Goal: Information Seeking & Learning: Learn about a topic

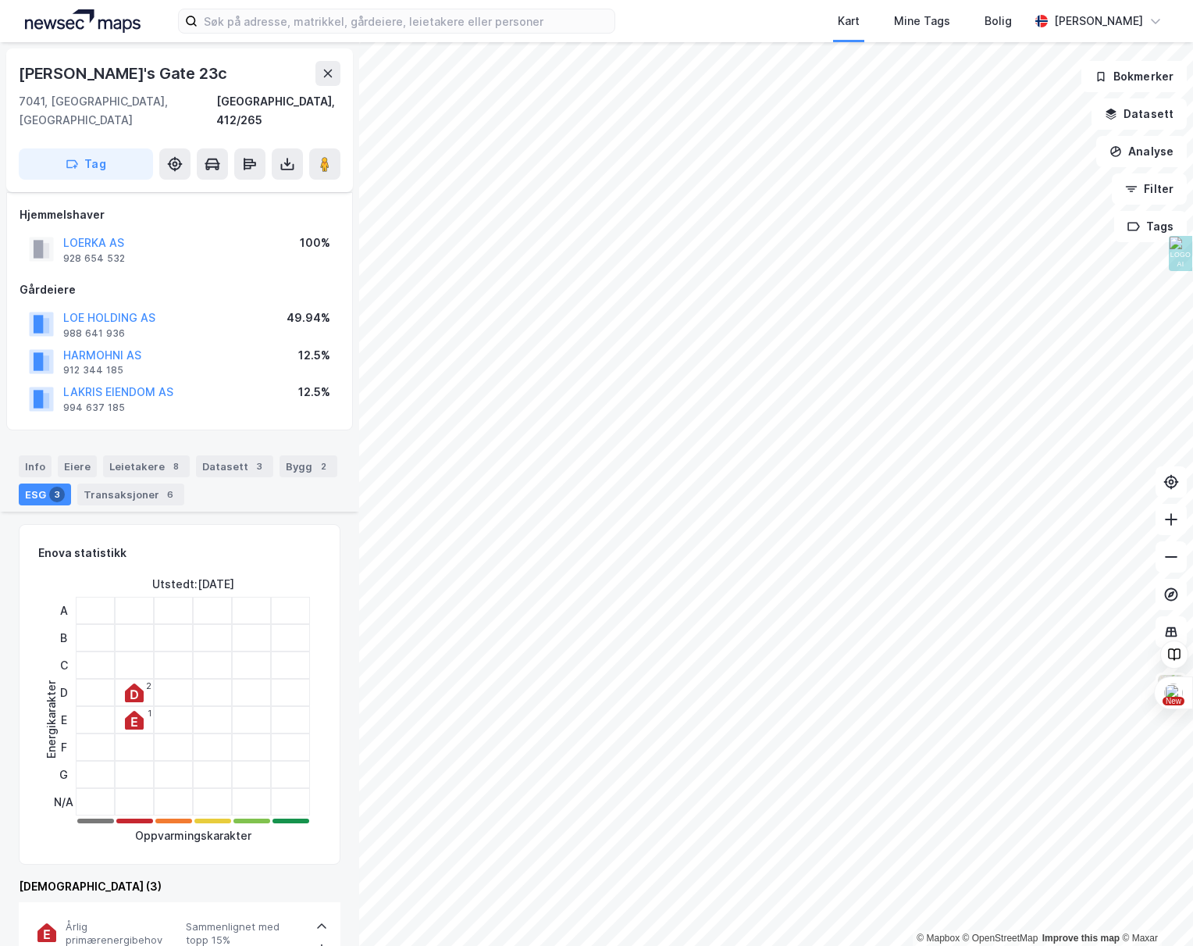
scroll to position [714, 0]
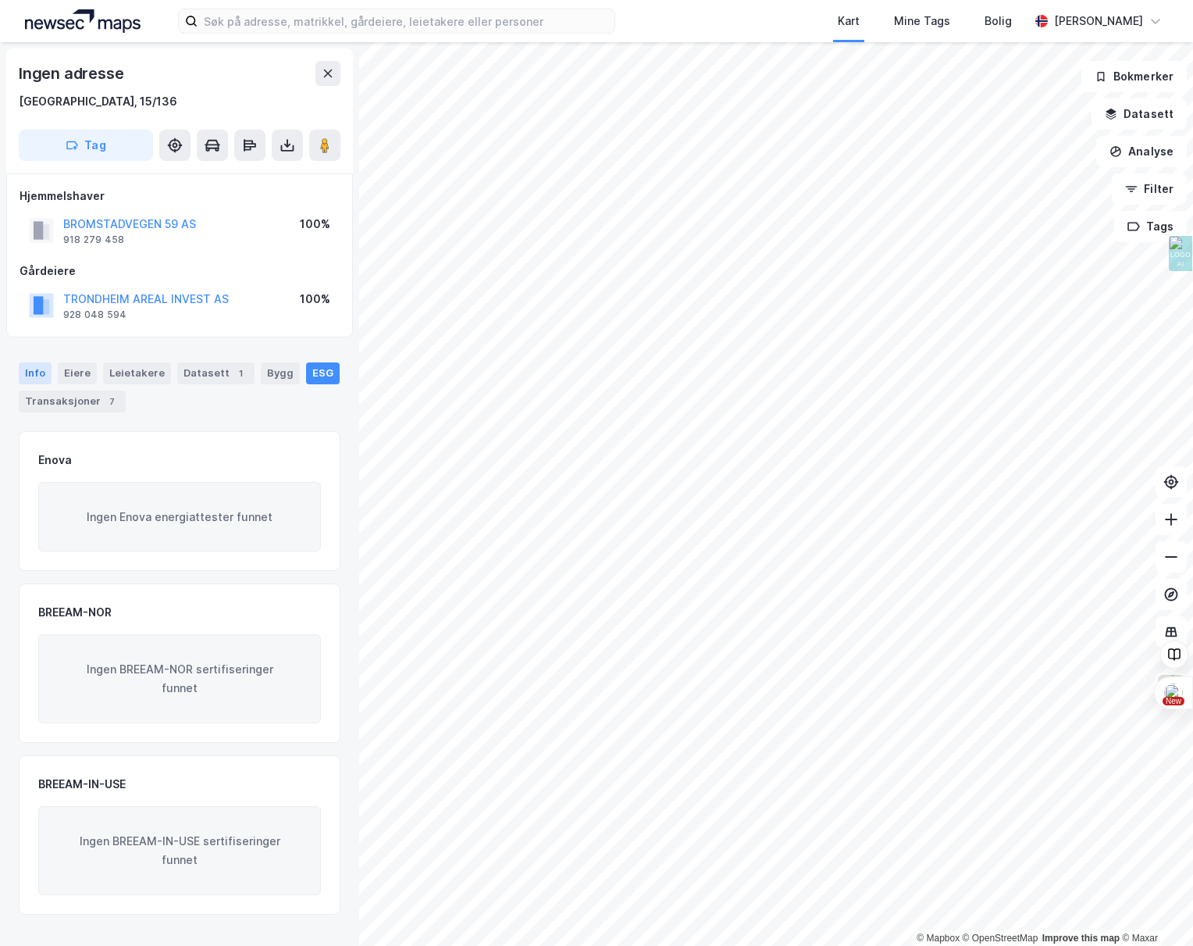
click at [27, 372] on div "Info" at bounding box center [35, 373] width 33 height 22
